Goal: Information Seeking & Learning: Check status

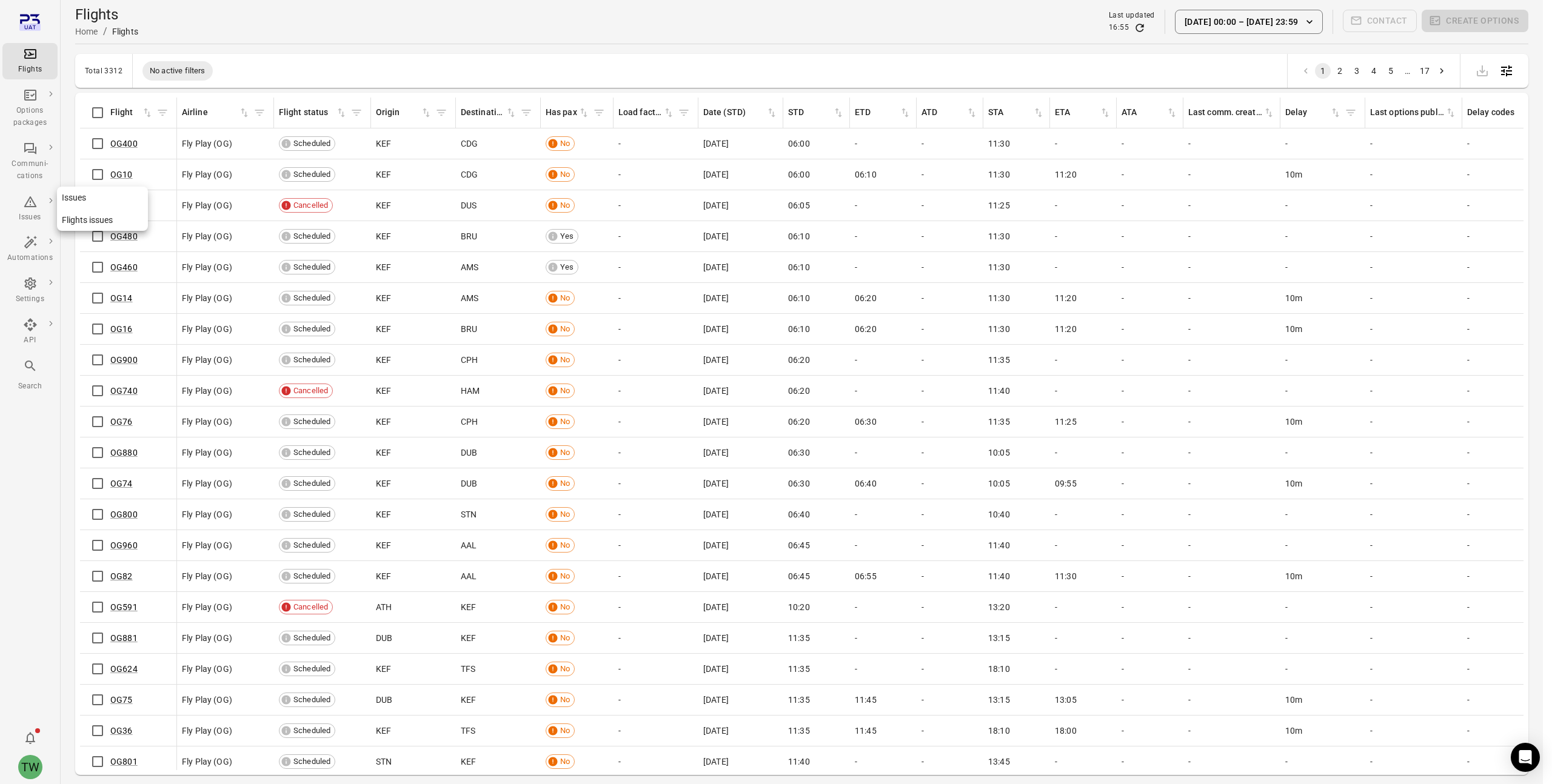
click at [30, 209] on div "Issues" at bounding box center [30, 209] width 46 height 29
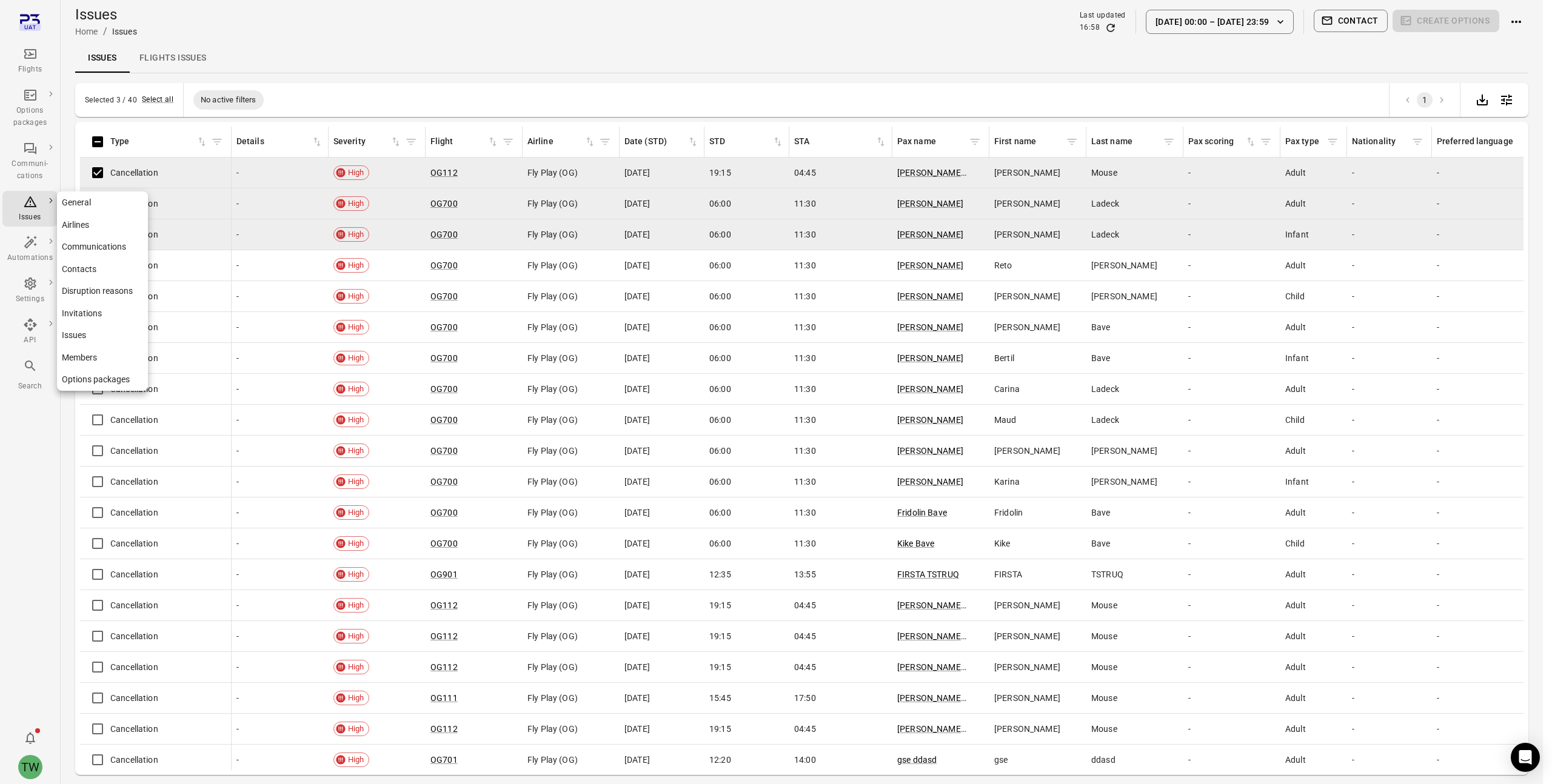
click at [25, 288] on icon "Main navigation" at bounding box center [30, 283] width 14 height 14
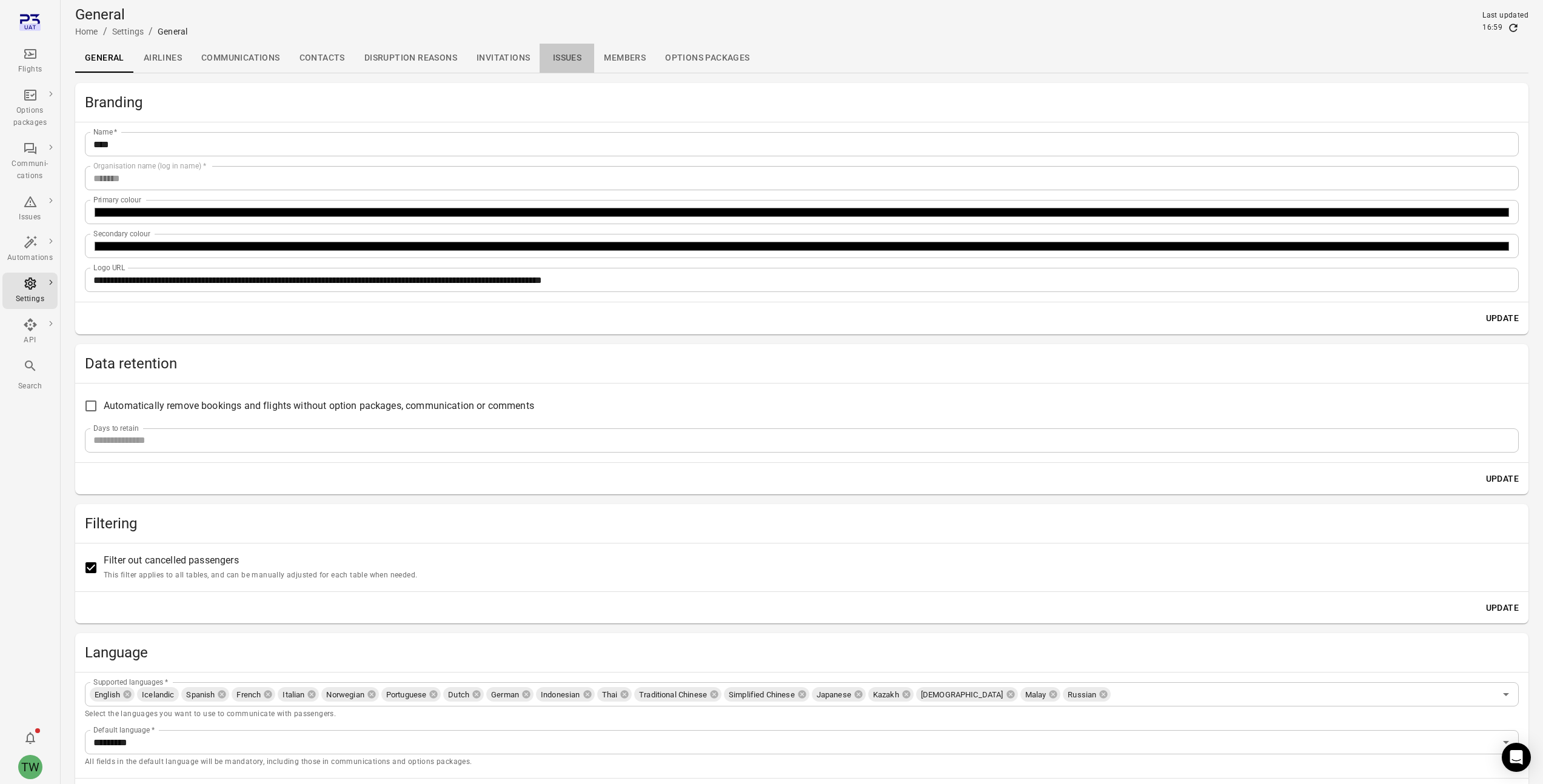
click at [560, 58] on link "Issues" at bounding box center [566, 58] width 54 height 29
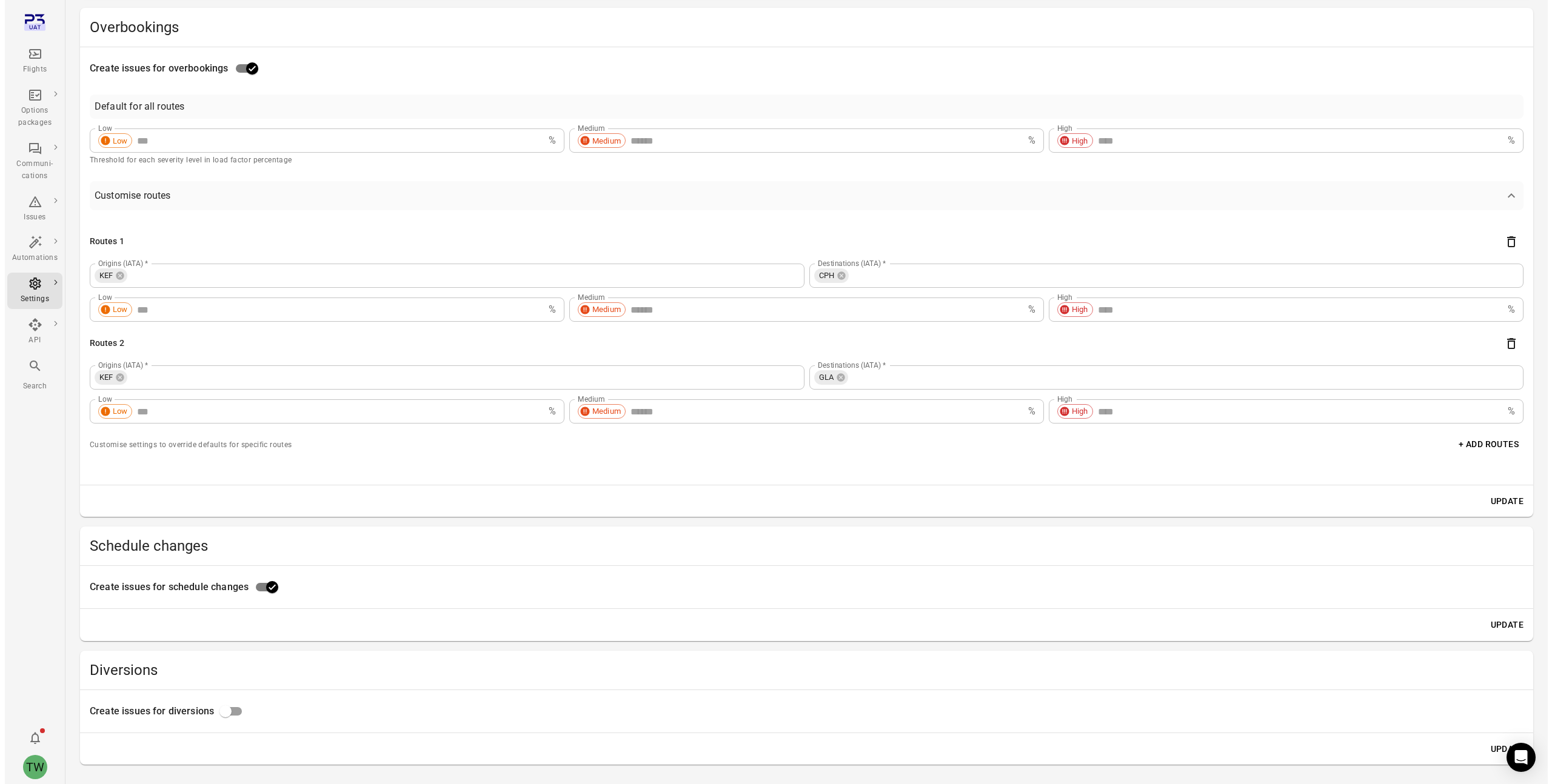
scroll to position [1037, 0]
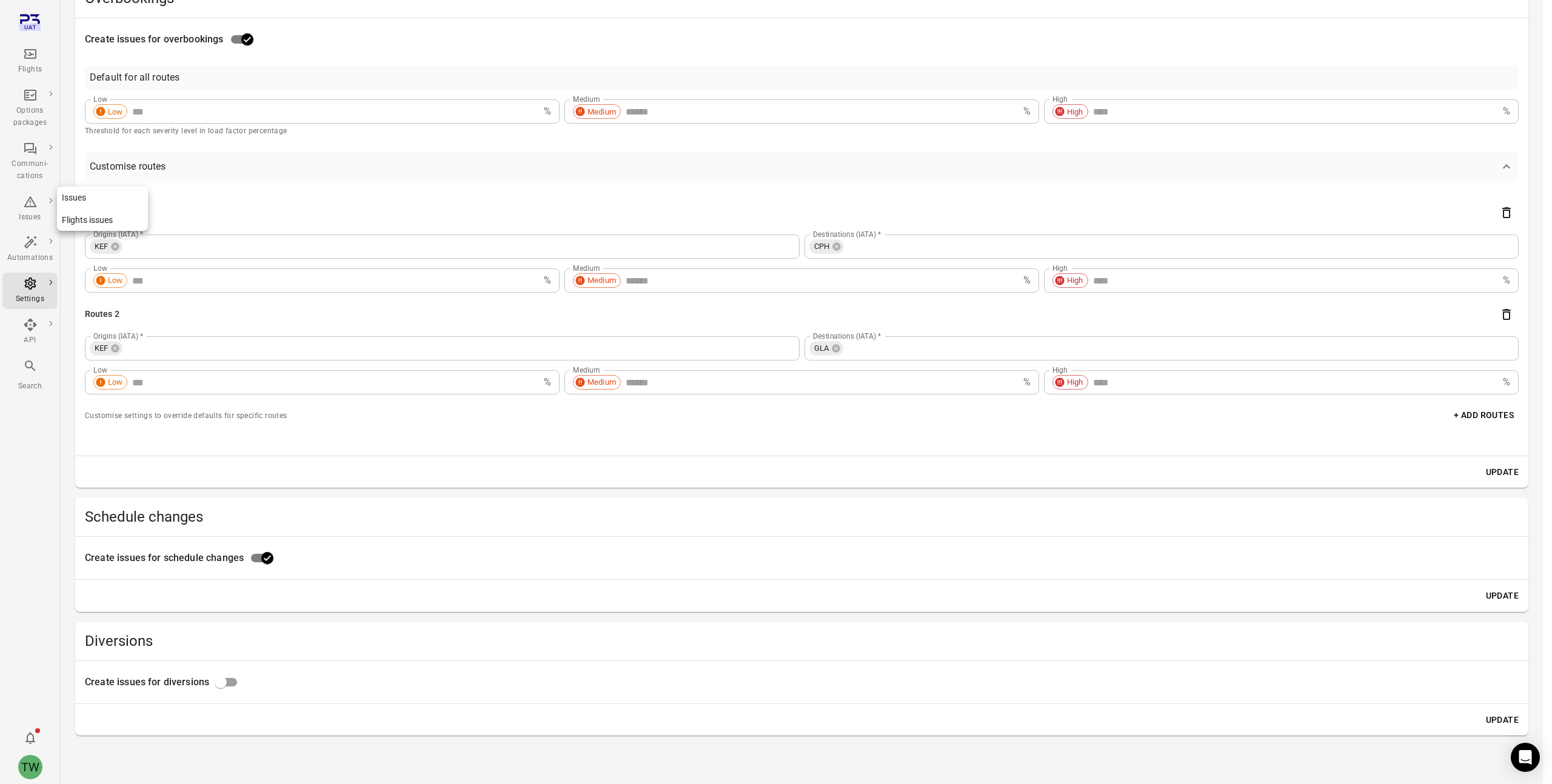
click at [27, 206] on icon "Main navigation" at bounding box center [30, 202] width 13 height 11
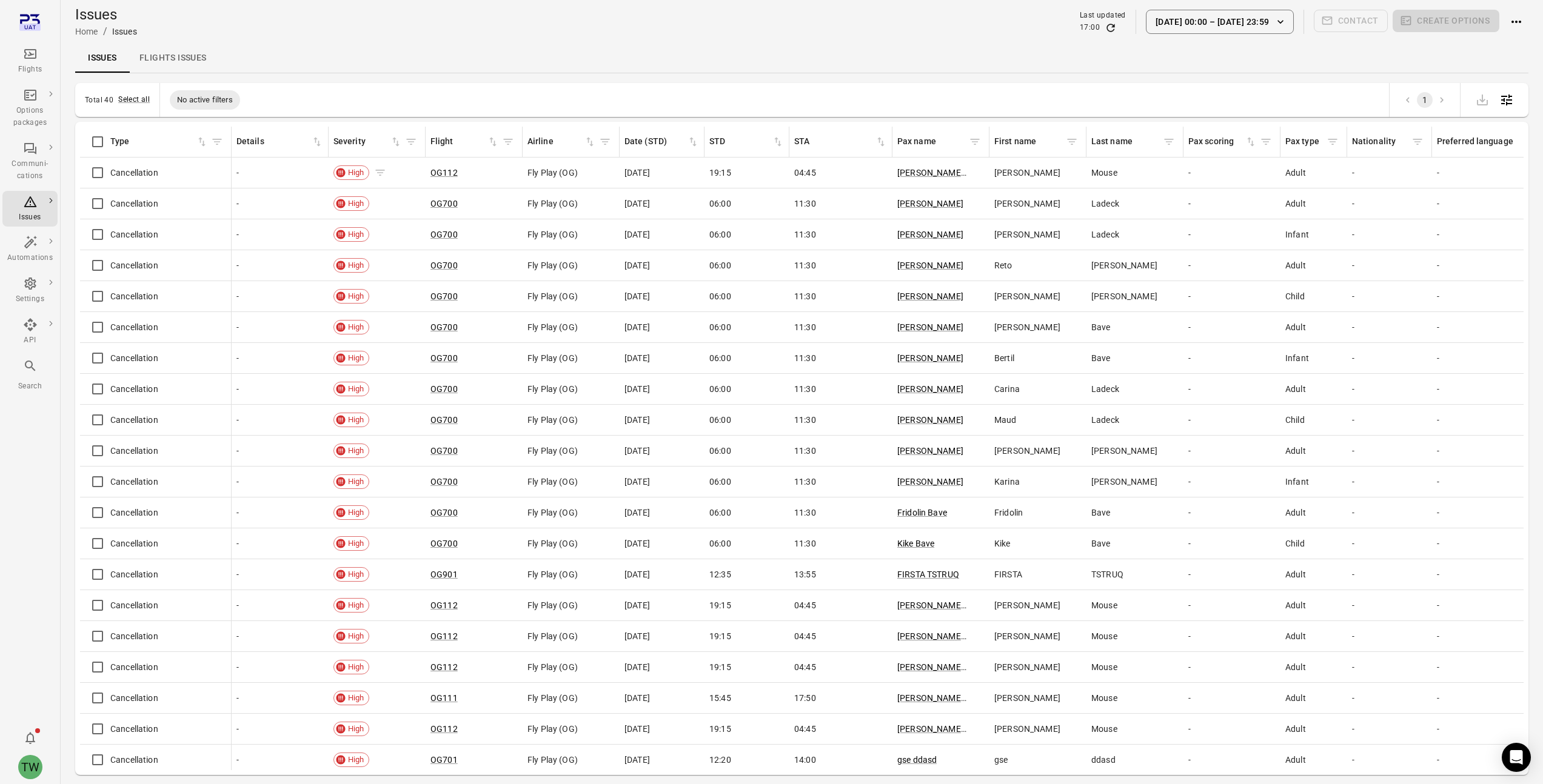
click at [378, 171] on icon "Issues information" at bounding box center [380, 173] width 12 height 12
click at [168, 172] on icon "Issues information" at bounding box center [169, 173] width 9 height 6
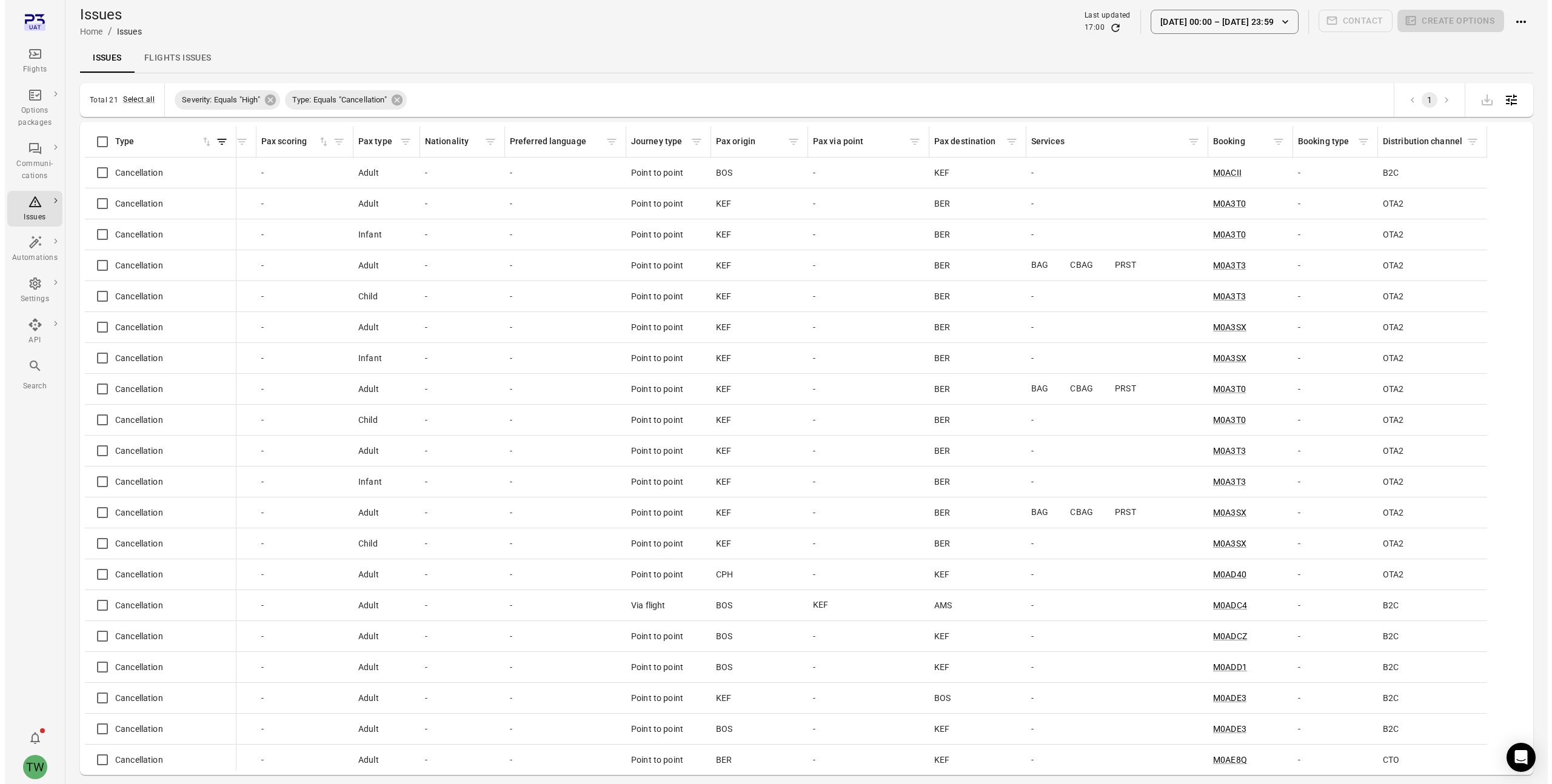
scroll to position [0, 960]
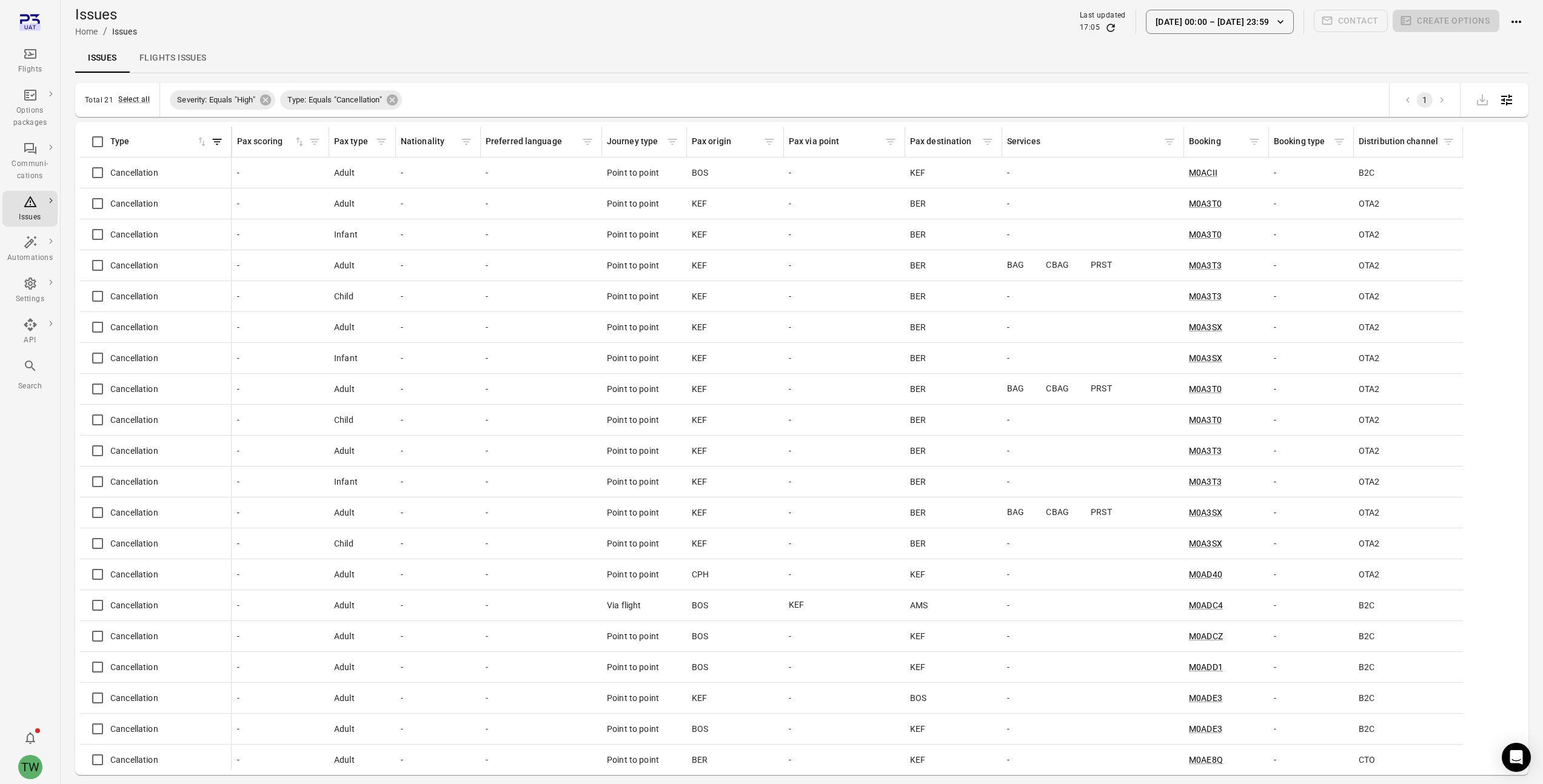
click at [908, 44] on div "Issues Flights issues" at bounding box center [802, 58] width 1453 height 29
click at [1252, 24] on button "[DATE] 00:00 – [DATE] 23:59" at bounding box center [1220, 22] width 148 height 24
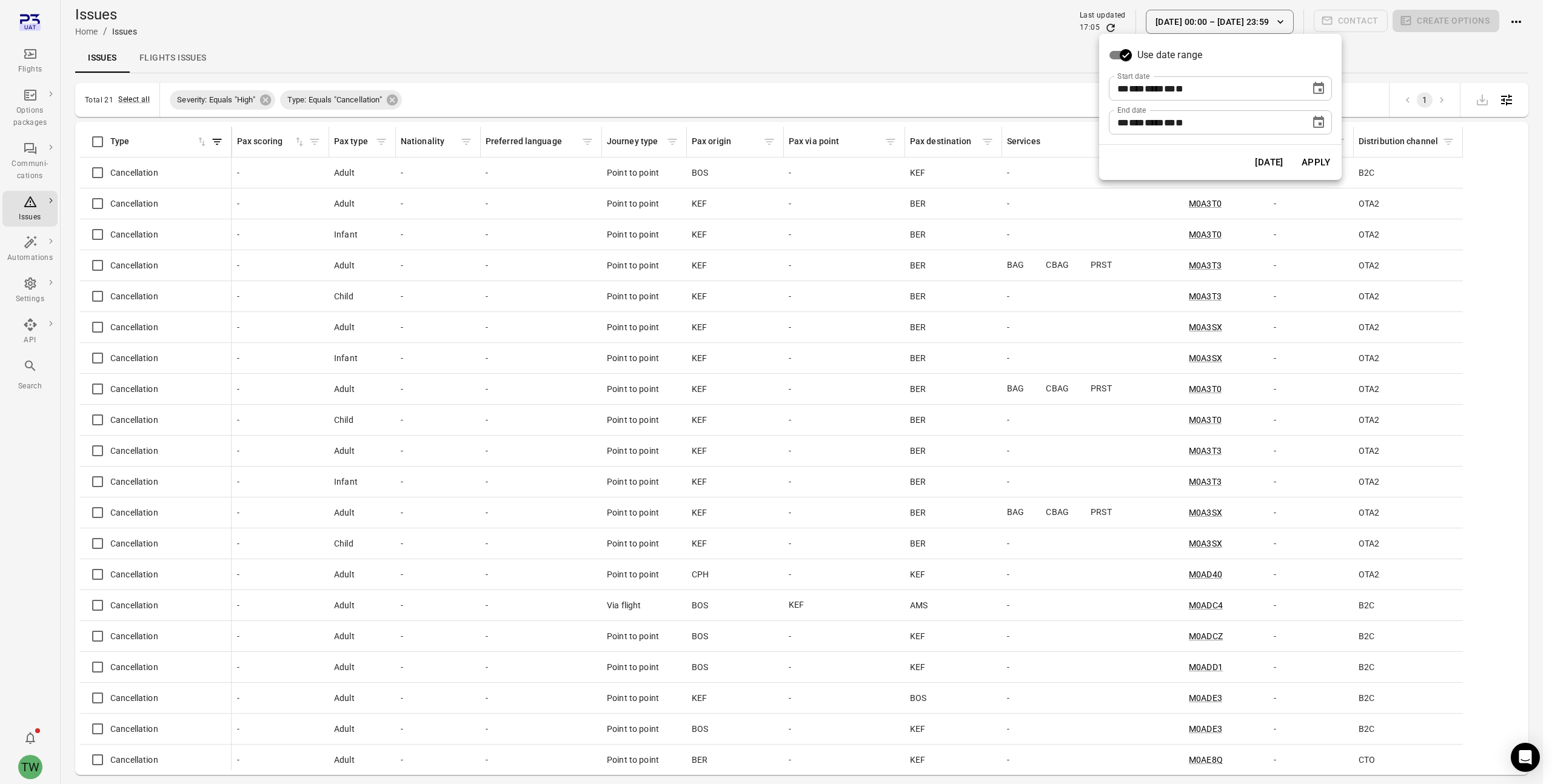
click at [1322, 86] on icon "Choose date, selected date is Aug 2, 2025" at bounding box center [1318, 88] width 14 height 14
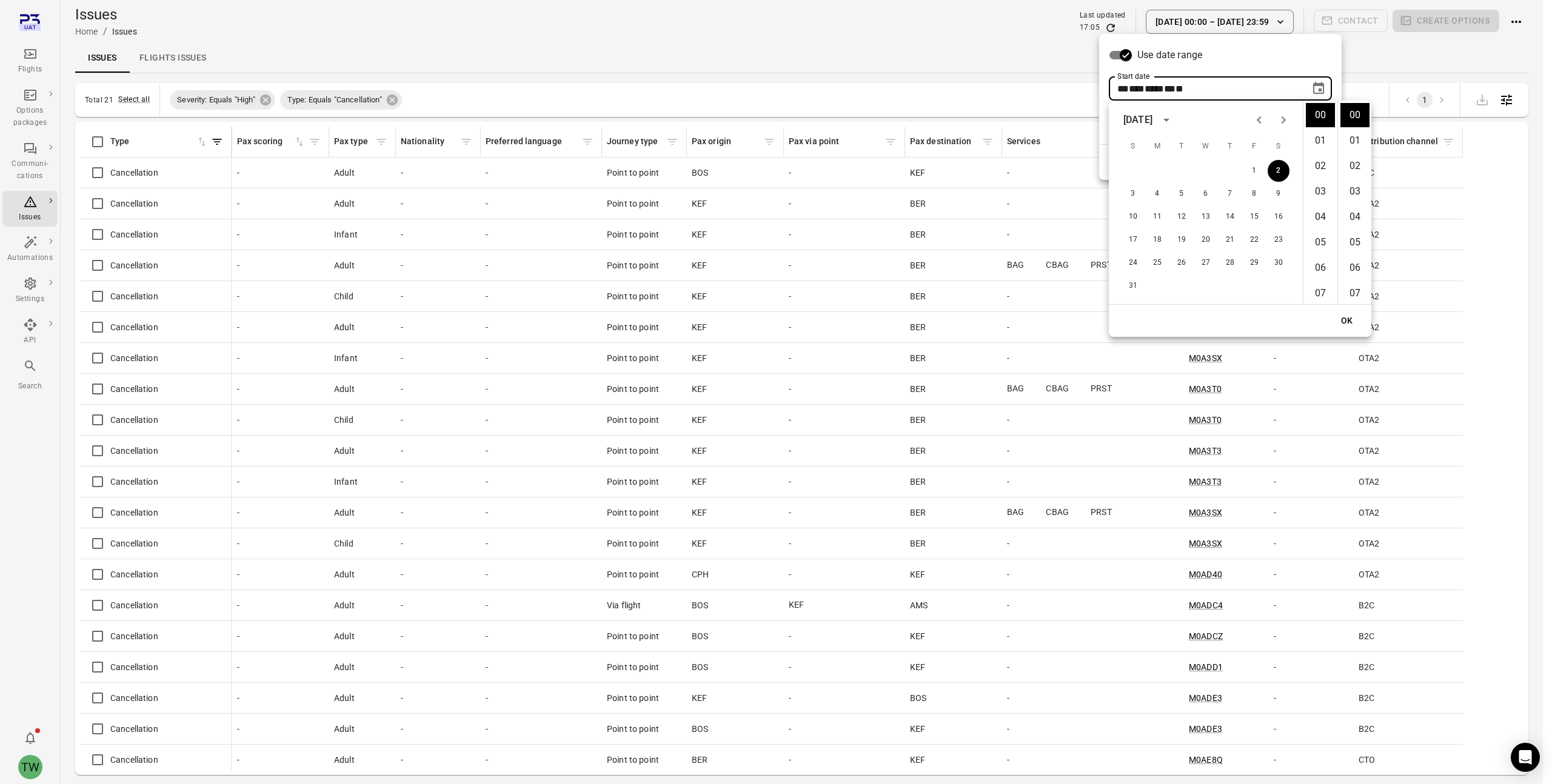
click at [1174, 120] on icon "calendar view is open, switch to year view" at bounding box center [1166, 120] width 14 height 14
click at [1135, 205] on button "2020" at bounding box center [1136, 203] width 44 height 22
type input "**********"
click at [1349, 320] on button "OK" at bounding box center [1347, 321] width 39 height 22
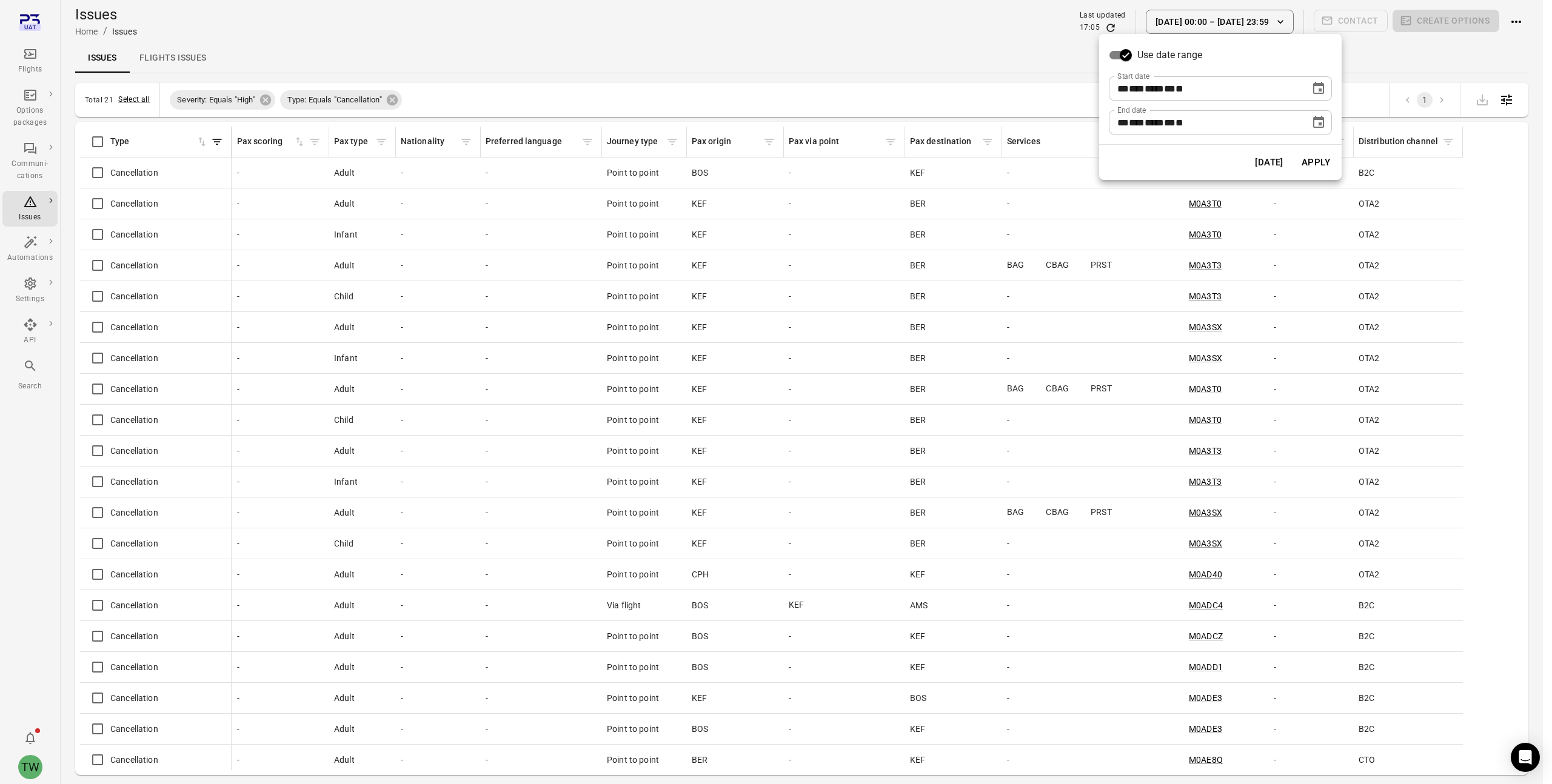
click at [1304, 156] on button "Apply" at bounding box center [1316, 162] width 42 height 25
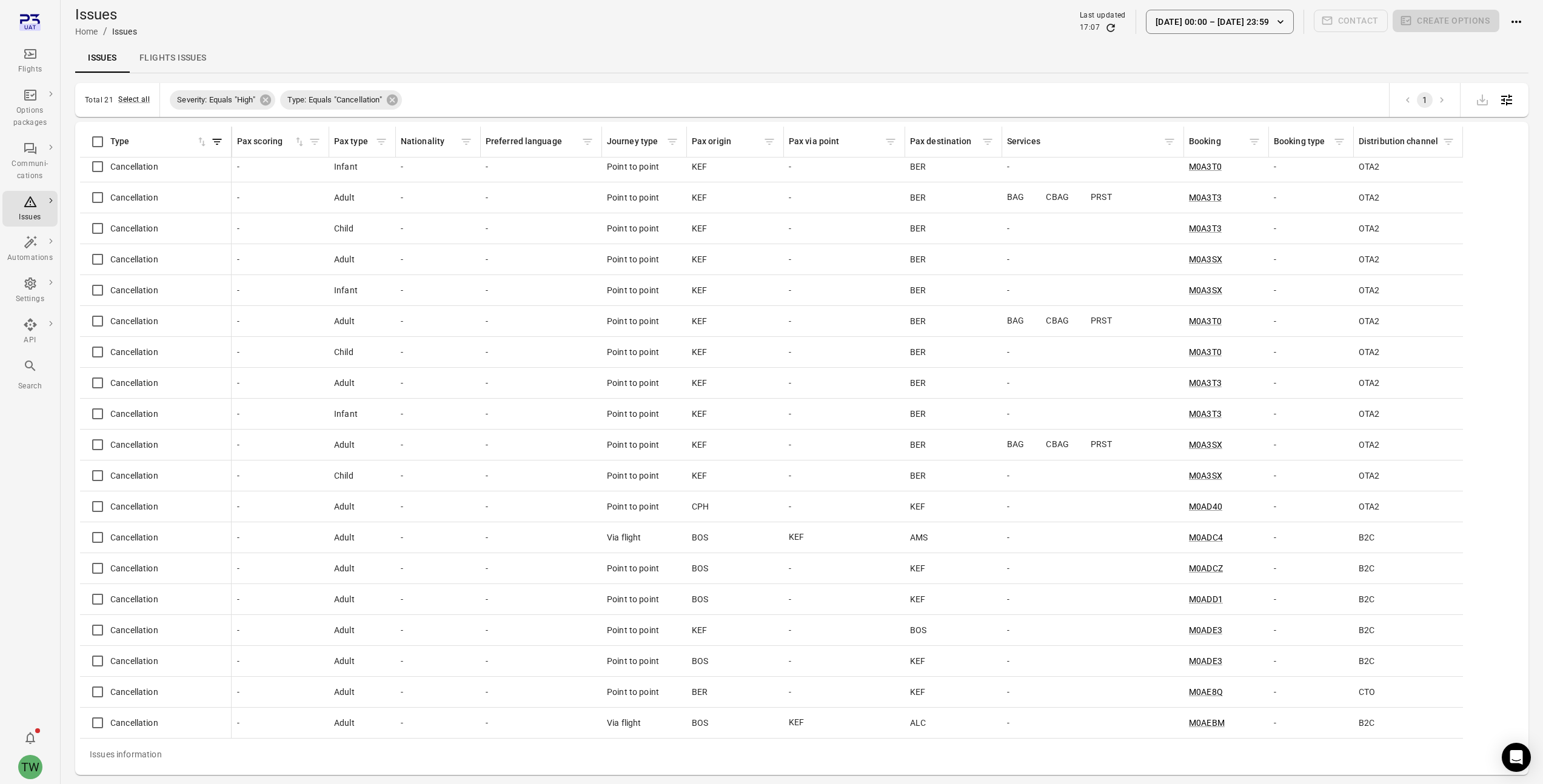
scroll to position [0, 951]
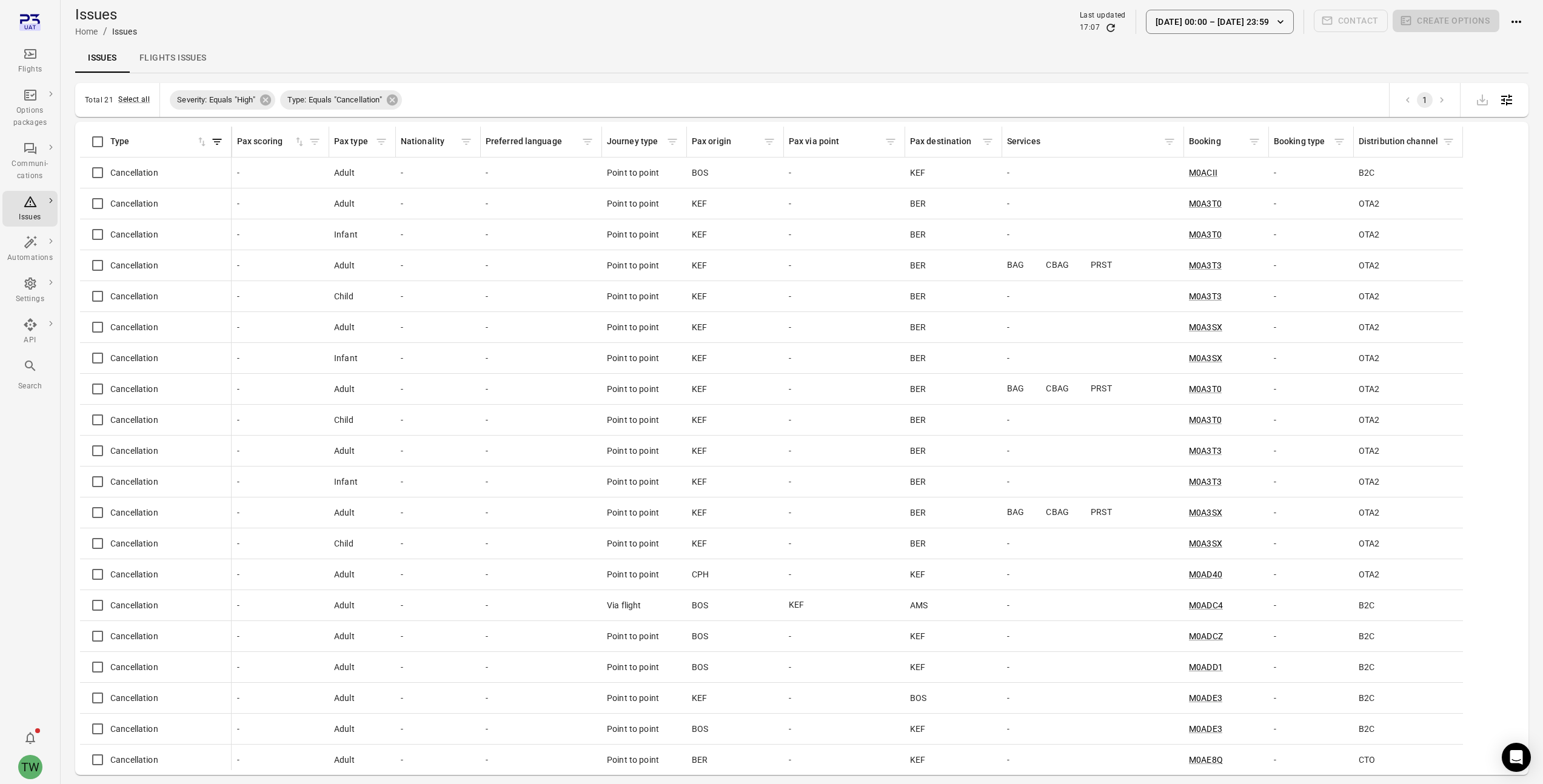
click at [35, 72] on div "Flights" at bounding box center [30, 70] width 46 height 12
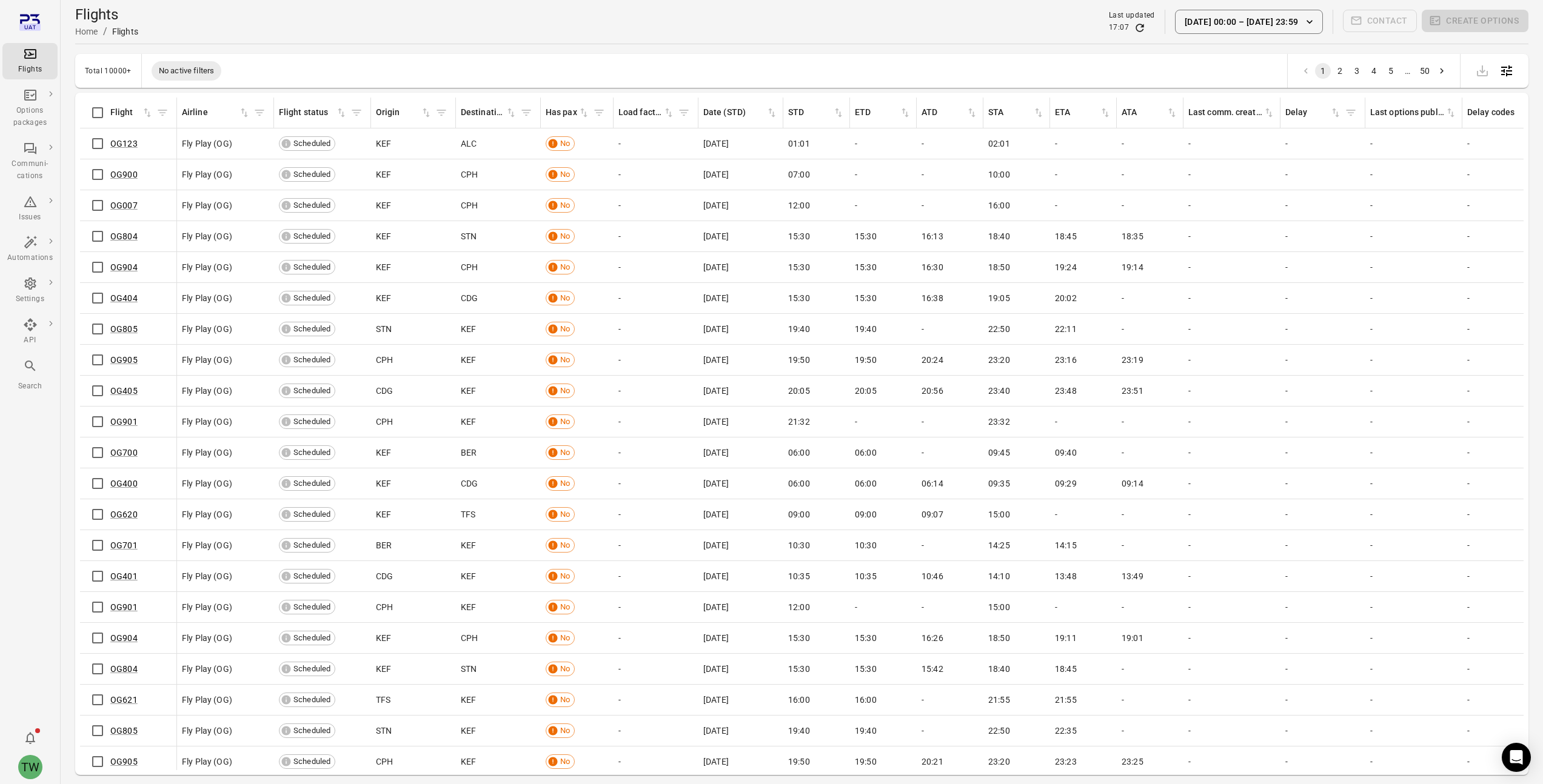
click at [1258, 20] on button "[DATE] 00:00 – [DATE] 23:59" at bounding box center [1249, 22] width 148 height 24
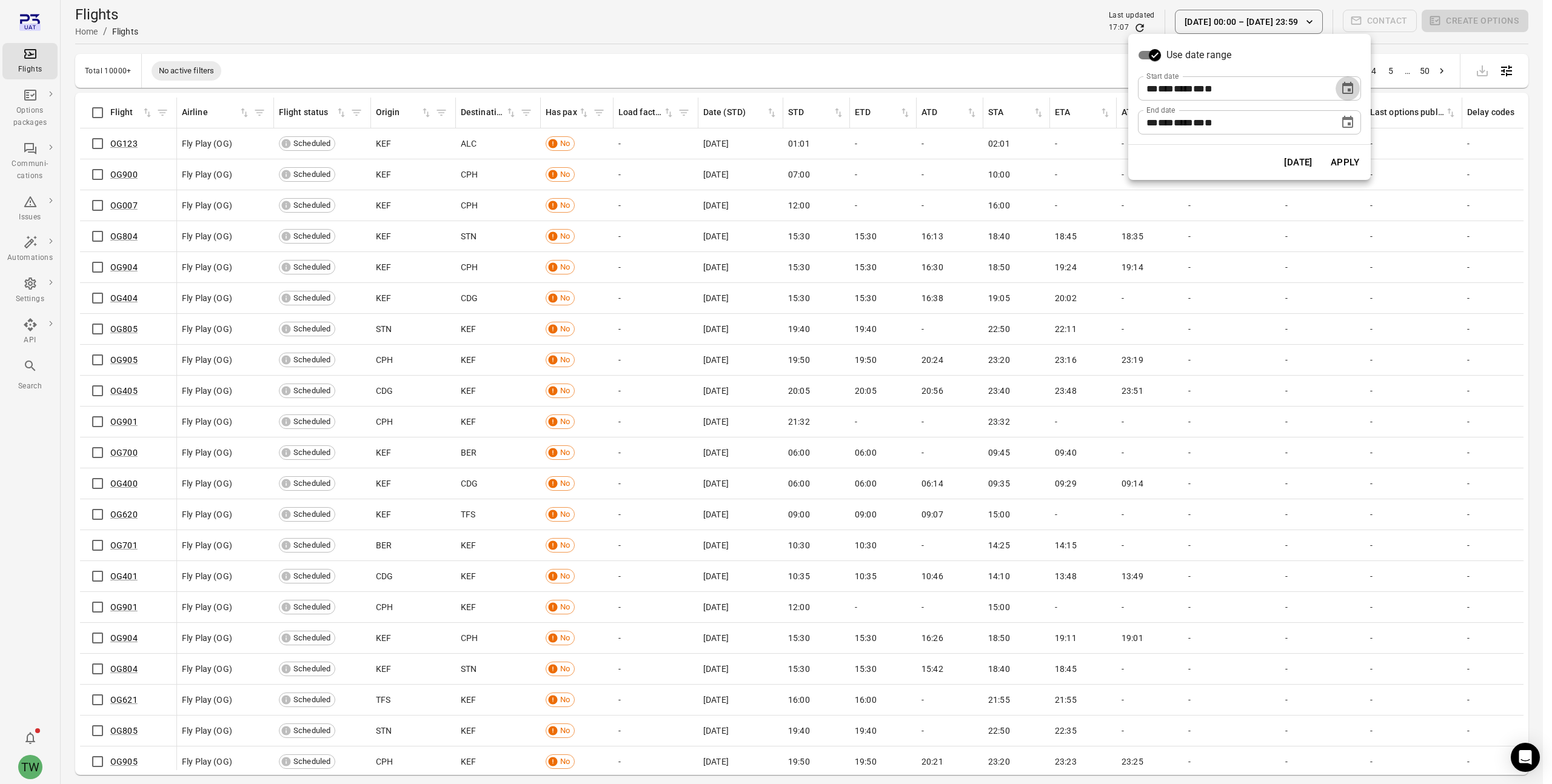
click at [1350, 87] on icon "Choose date, selected date is Aug 2, 2020" at bounding box center [1347, 88] width 14 height 14
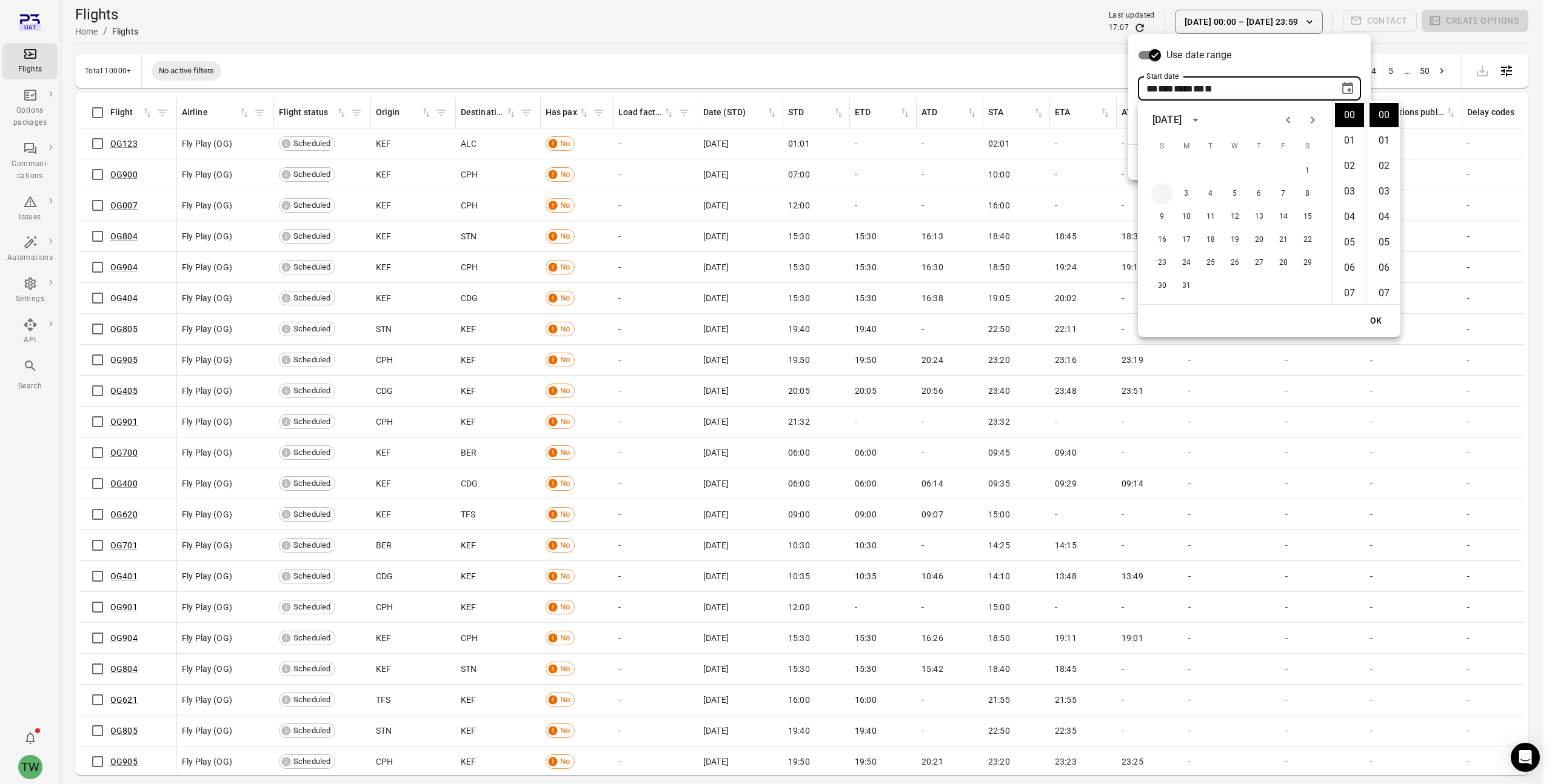
click at [1169, 193] on button "2" at bounding box center [1162, 194] width 22 height 22
drag, startPoint x: 1379, startPoint y: 320, endPoint x: 1375, endPoint y: 310, distance: 10.8
click at [1379, 320] on button "OK" at bounding box center [1376, 321] width 39 height 22
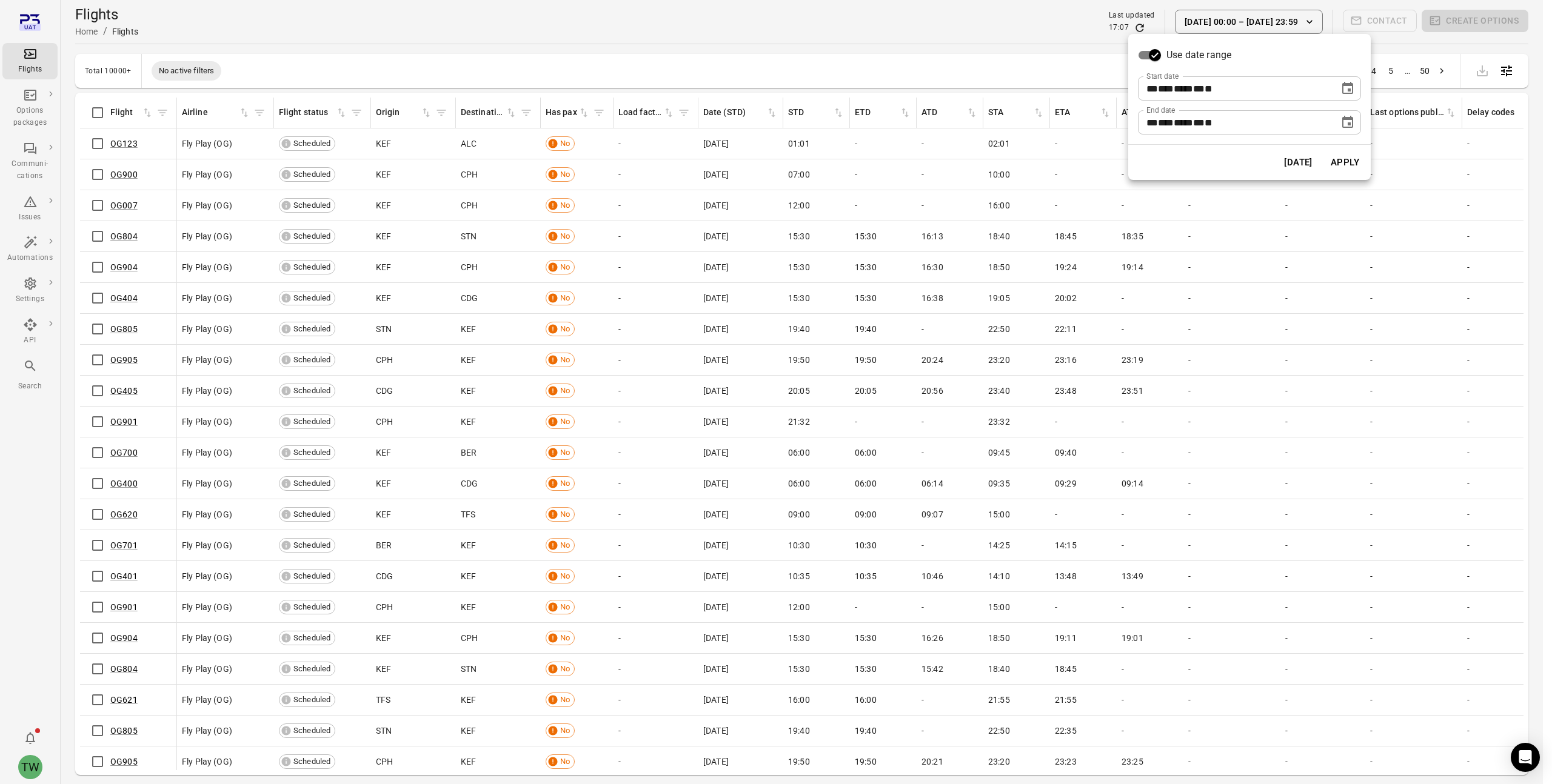
click at [1347, 163] on button "Apply" at bounding box center [1345, 162] width 42 height 25
